Goal: Purchase product/service

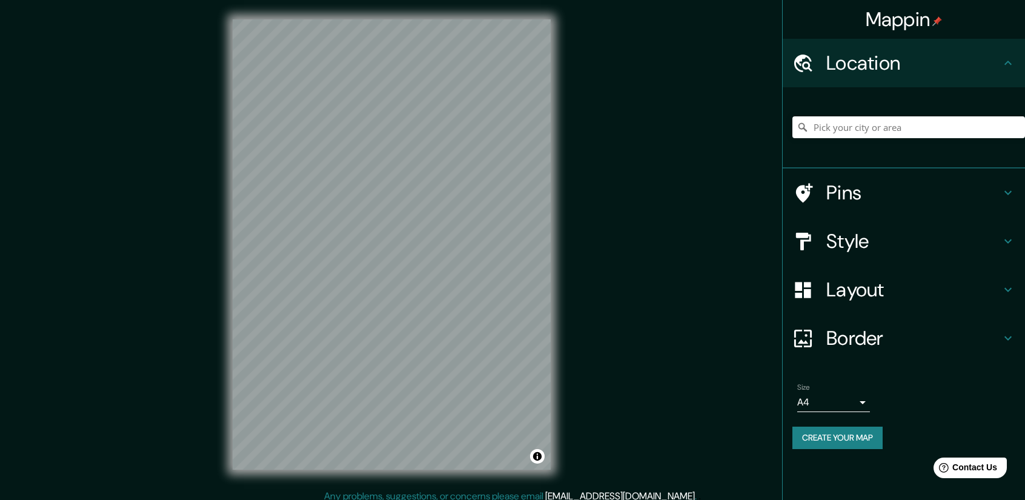
click at [917, 243] on h4 "Style" at bounding box center [914, 241] width 175 height 24
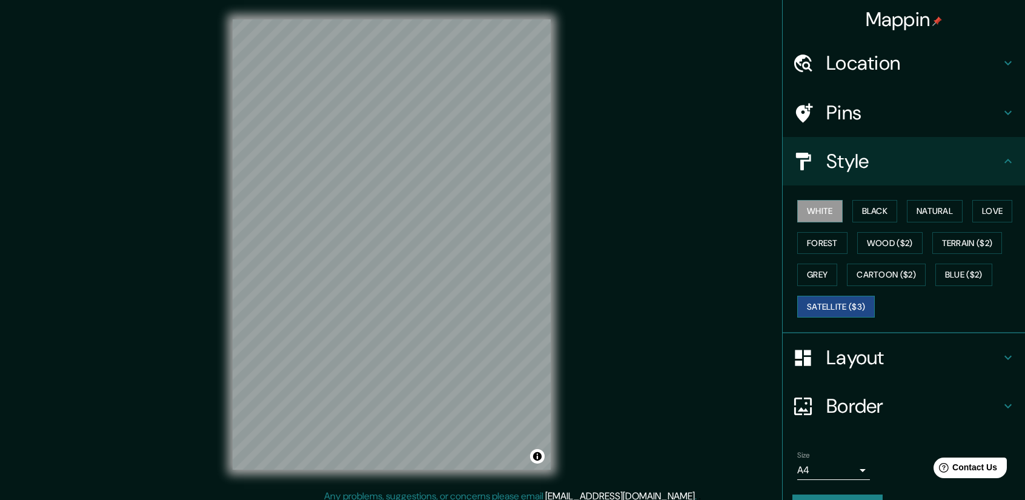
click at [819, 307] on button "Satellite ($3)" at bounding box center [837, 307] width 78 height 22
click at [906, 47] on div "Location" at bounding box center [904, 63] width 242 height 48
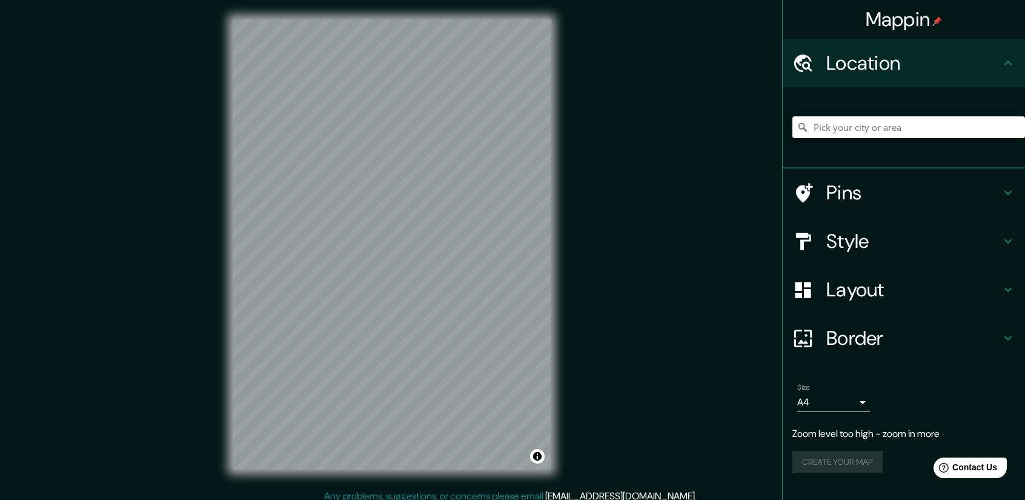
click at [886, 121] on input "Pick your city or area" at bounding box center [909, 127] width 233 height 22
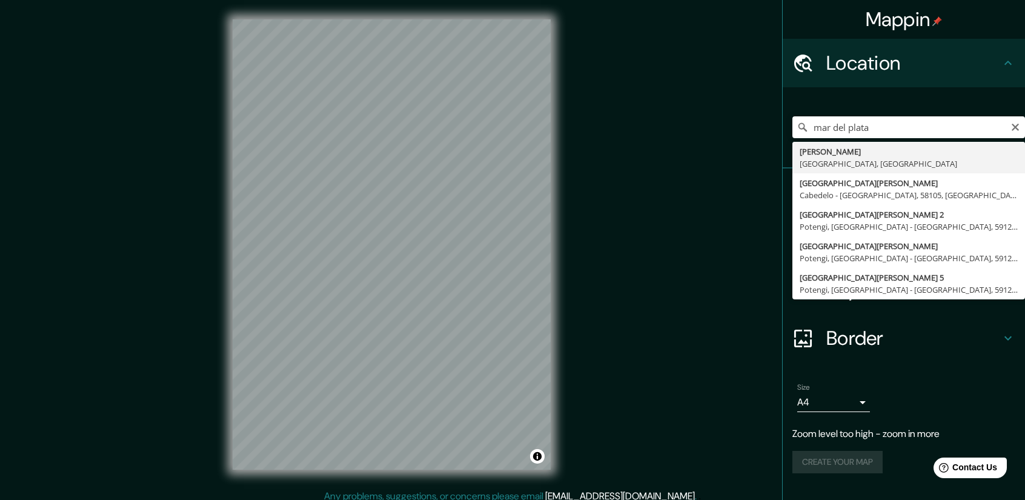
type input "[PERSON_NAME], [GEOGRAPHIC_DATA], [GEOGRAPHIC_DATA]"
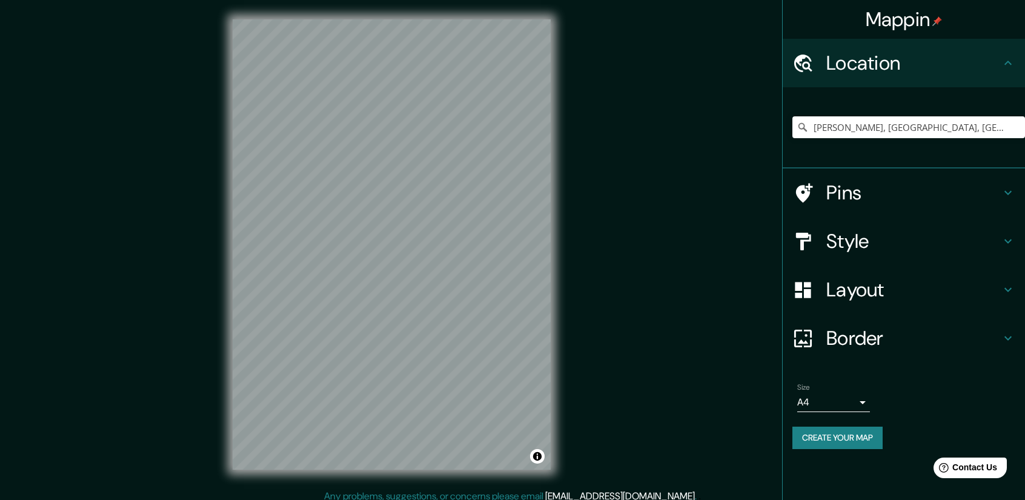
click at [922, 253] on div "Style" at bounding box center [904, 241] width 242 height 48
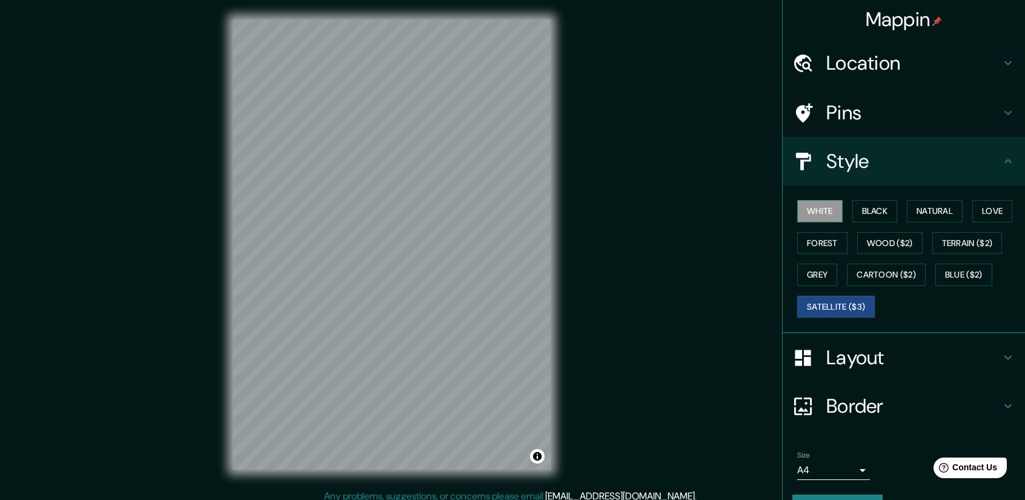
click at [811, 210] on button "White" at bounding box center [820, 211] width 45 height 22
click at [878, 209] on button "Black" at bounding box center [875, 211] width 45 height 22
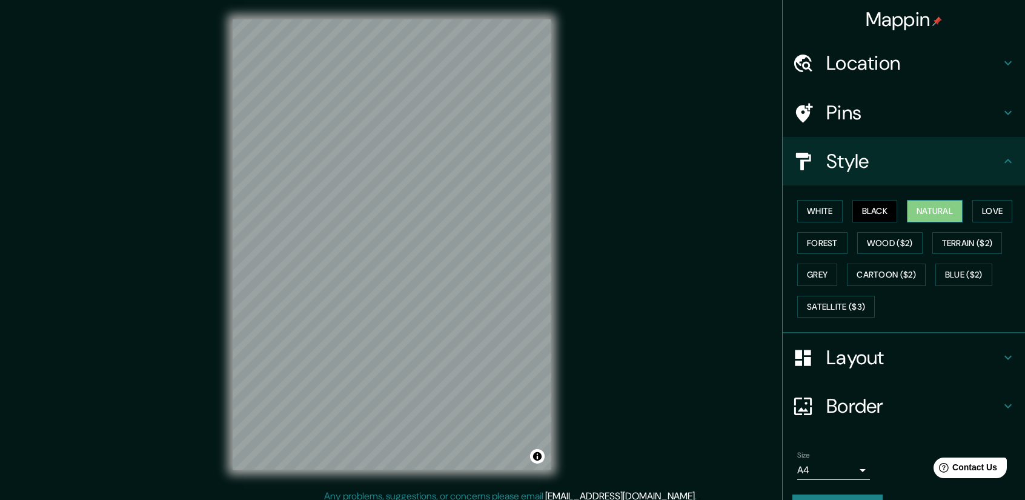
click at [945, 206] on button "Natural" at bounding box center [935, 211] width 56 height 22
click at [979, 210] on button "Love" at bounding box center [993, 211] width 40 height 22
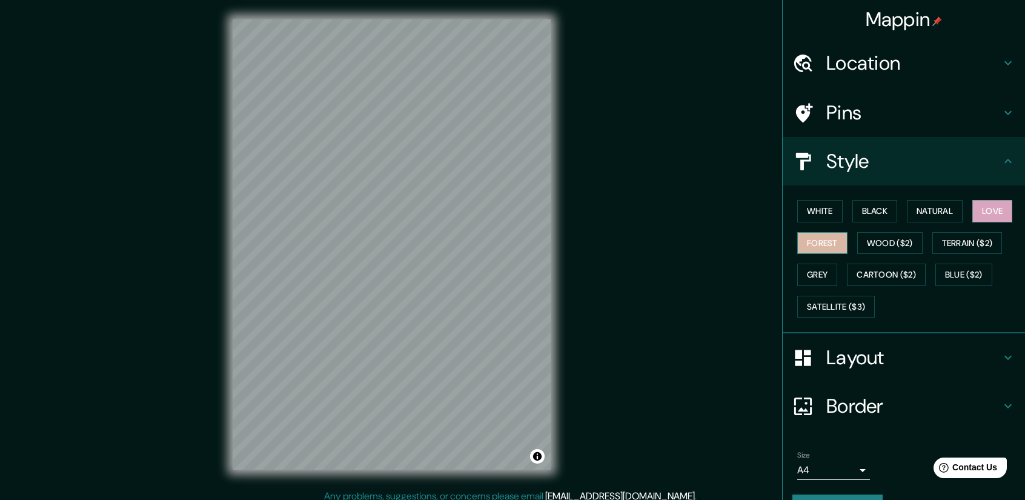
click at [828, 239] on button "Forest" at bounding box center [823, 243] width 50 height 22
click at [897, 243] on button "Wood ($2)" at bounding box center [890, 243] width 65 height 22
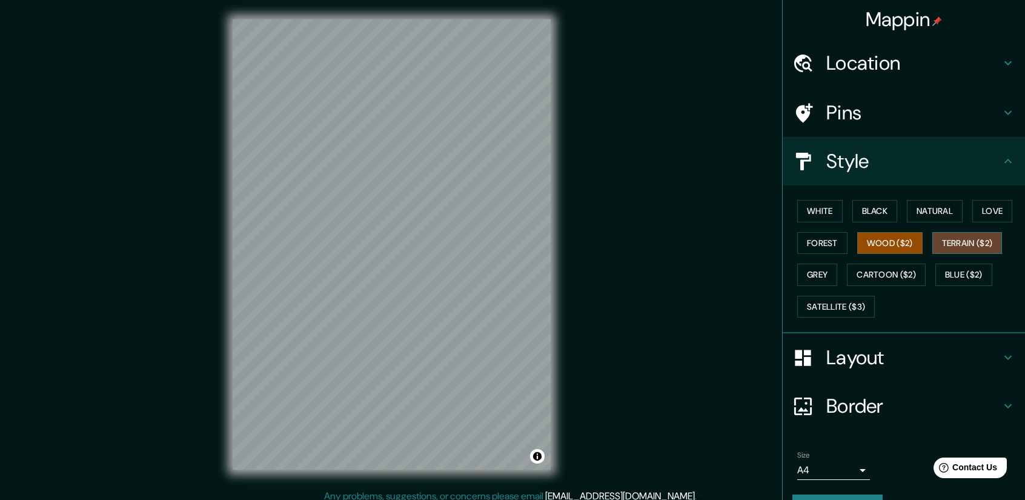
click at [953, 248] on button "Terrain ($2)" at bounding box center [968, 243] width 70 height 22
click at [808, 275] on button "Grey" at bounding box center [818, 275] width 40 height 22
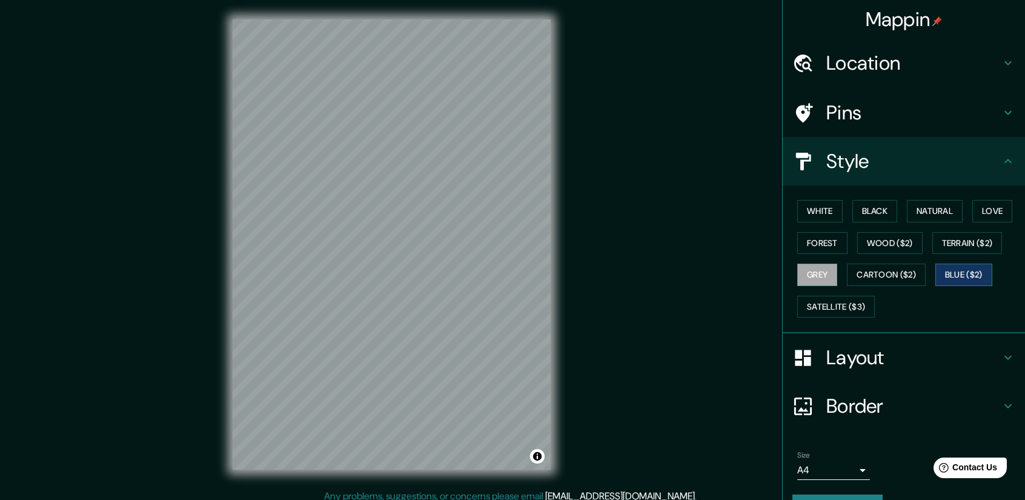
click at [976, 272] on button "Blue ($2)" at bounding box center [964, 275] width 57 height 22
click at [828, 307] on button "Satellite ($3)" at bounding box center [837, 307] width 78 height 22
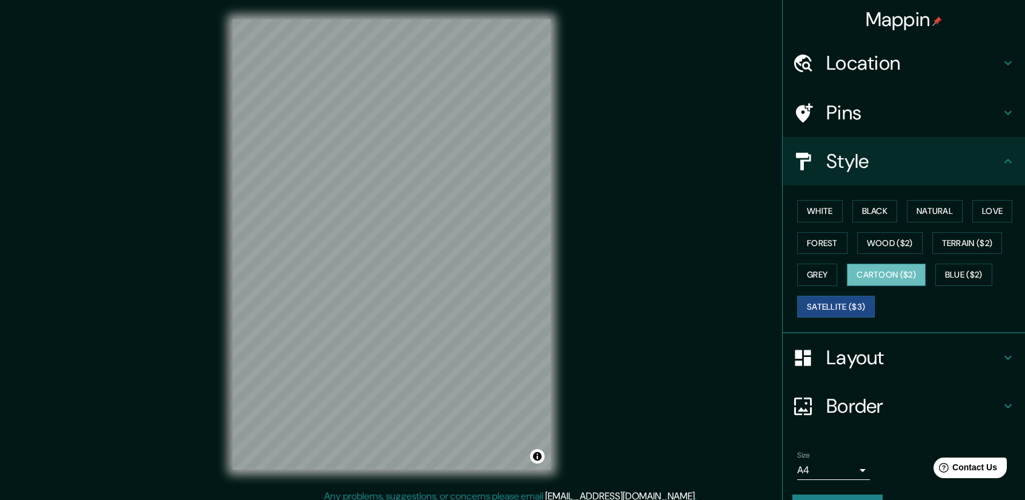
click at [895, 264] on button "Cartoon ($2)" at bounding box center [886, 275] width 79 height 22
click at [807, 274] on button "Grey" at bounding box center [818, 275] width 40 height 22
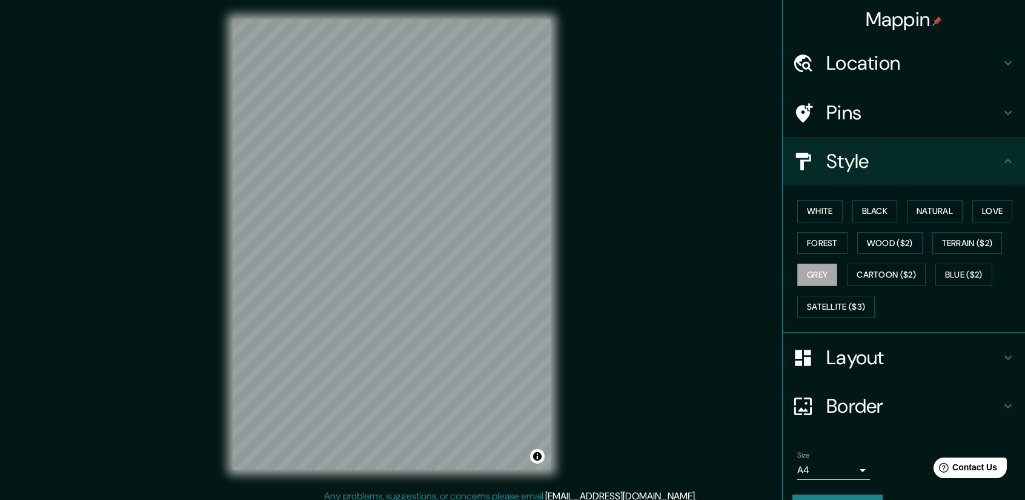
drag, startPoint x: 983, startPoint y: 153, endPoint x: 993, endPoint y: 156, distance: 10.0
click at [983, 153] on h4 "Style" at bounding box center [914, 161] width 175 height 24
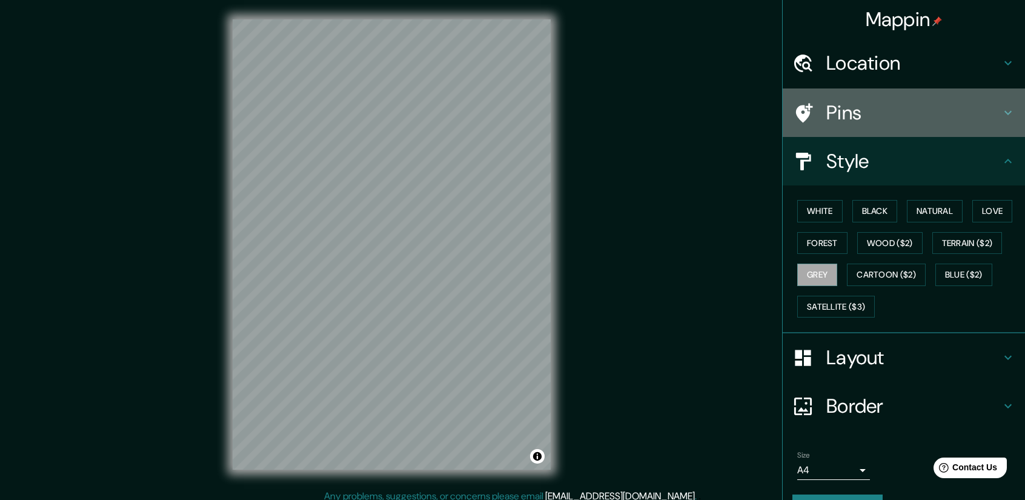
click at [1007, 107] on div "Pins" at bounding box center [904, 112] width 242 height 48
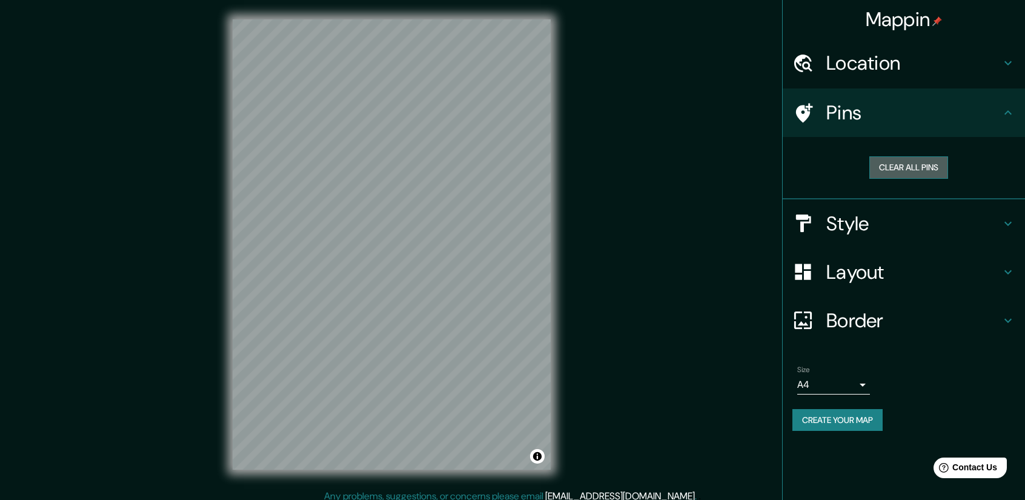
click at [919, 177] on button "Clear all pins" at bounding box center [909, 167] width 79 height 22
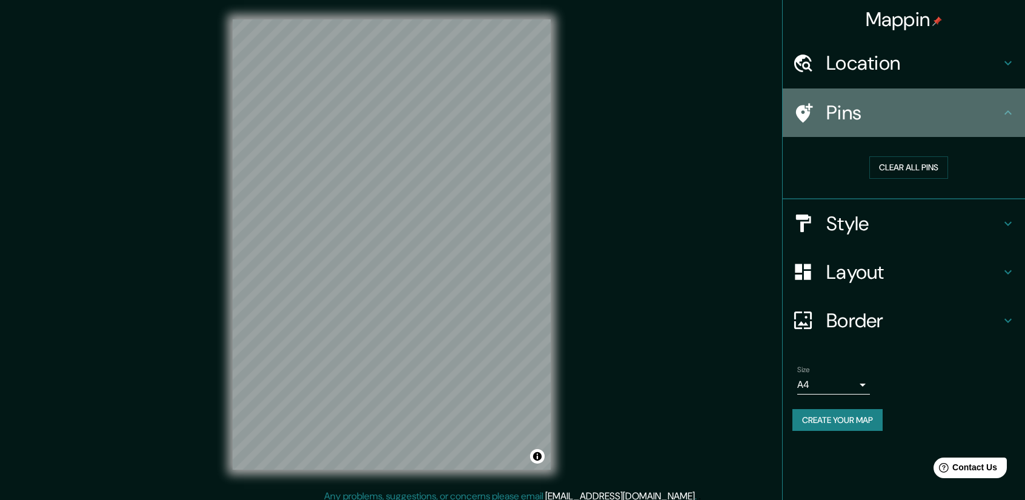
click at [1008, 99] on div "Pins" at bounding box center [904, 112] width 242 height 48
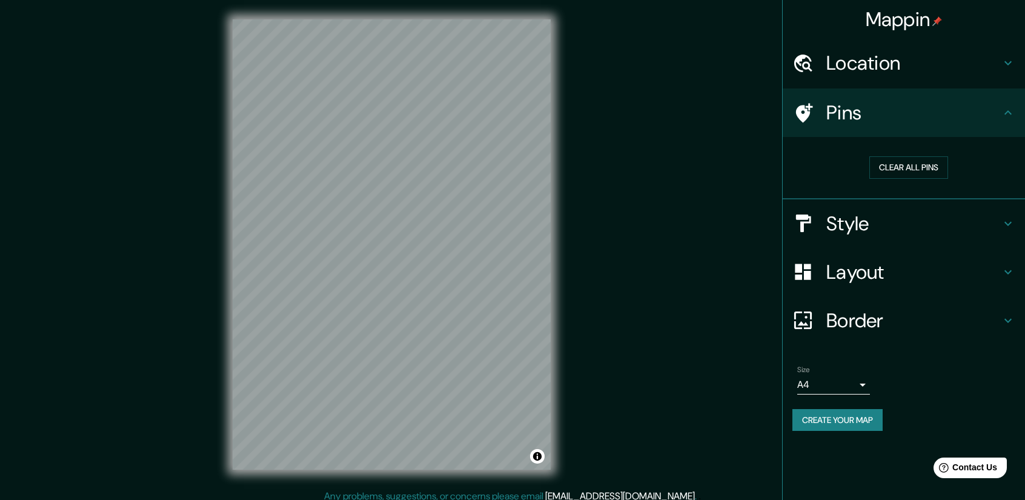
click at [987, 265] on h4 "Layout" at bounding box center [914, 272] width 175 height 24
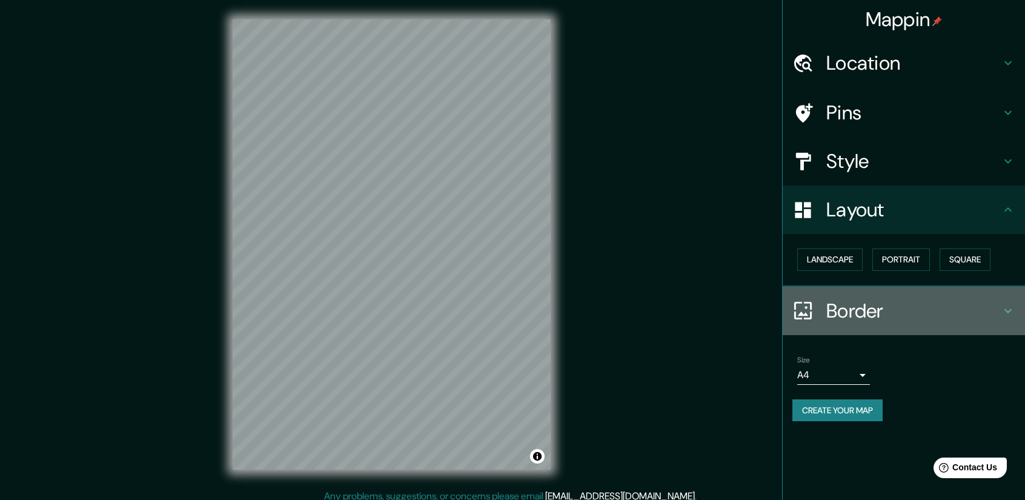
click at [959, 307] on h4 "Border" at bounding box center [914, 311] width 175 height 24
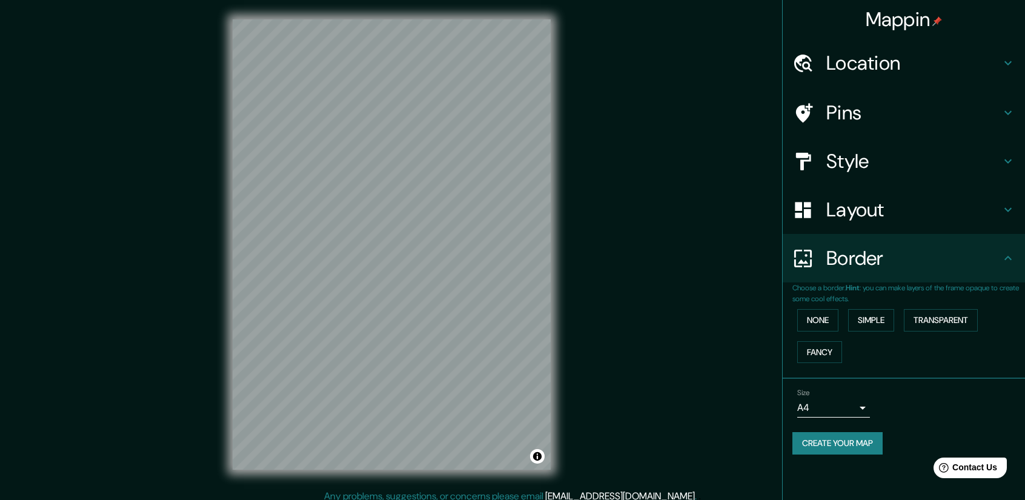
click at [990, 262] on h4 "Border" at bounding box center [914, 258] width 175 height 24
click at [914, 170] on h4 "Style" at bounding box center [914, 161] width 175 height 24
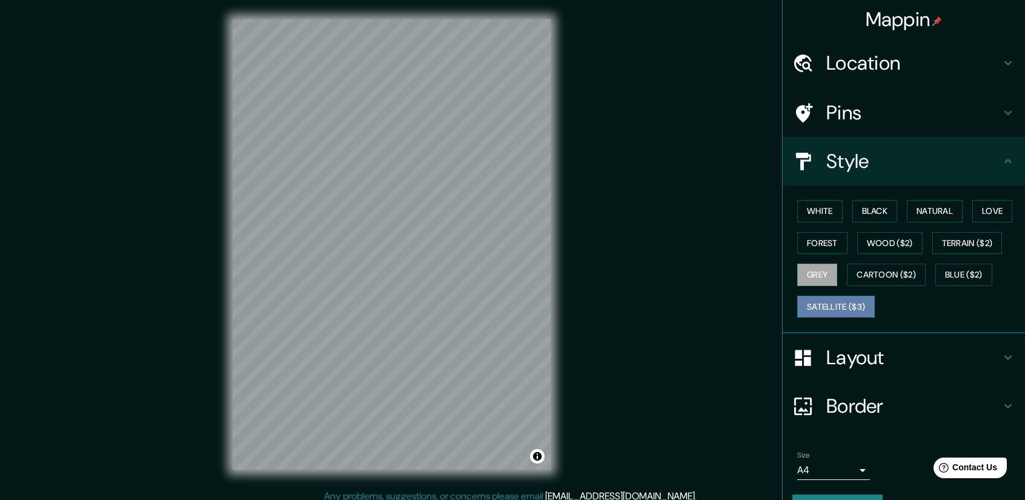
click at [834, 305] on button "Satellite ($3)" at bounding box center [837, 307] width 78 height 22
